Goal: Task Accomplishment & Management: Manage account settings

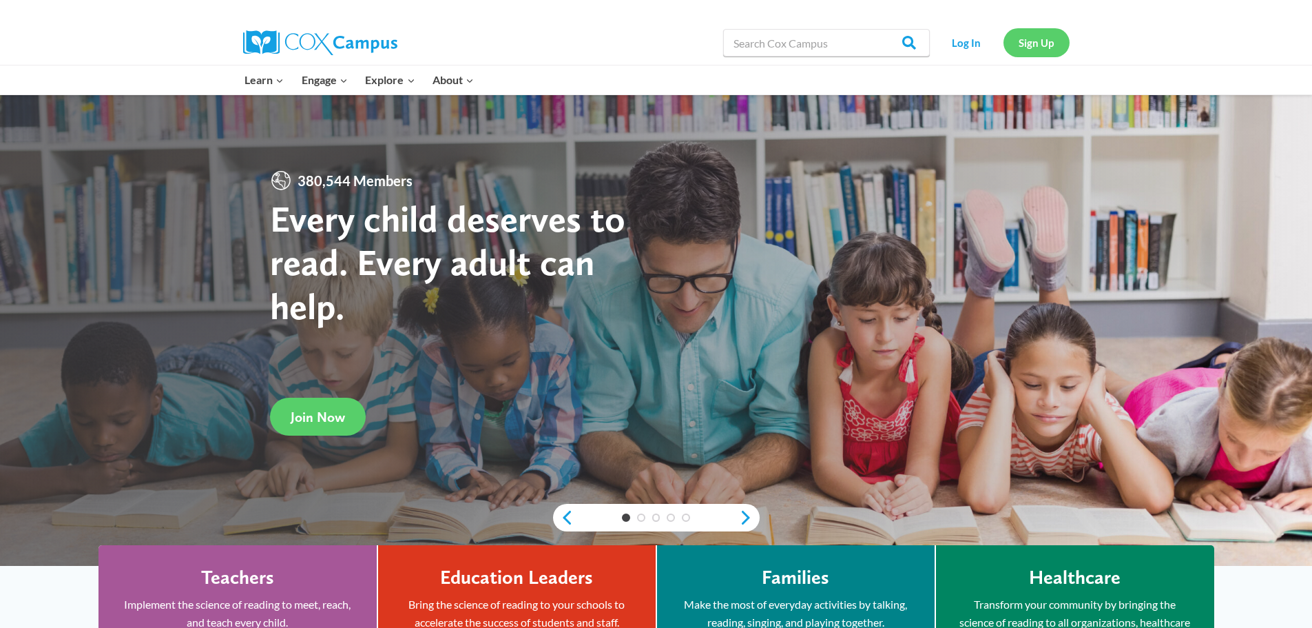
click at [1033, 37] on link "Sign Up" at bounding box center [1037, 42] width 66 height 28
click at [964, 39] on link "Log In" at bounding box center [967, 42] width 60 height 28
click at [958, 48] on link "Log In" at bounding box center [967, 42] width 60 height 28
